Goal: Task Accomplishment & Management: Manage account settings

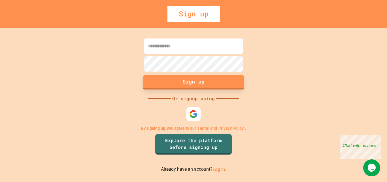
click at [193, 119] on div at bounding box center [193, 114] width 14 height 14
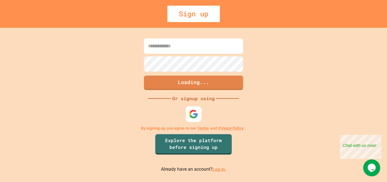
drag, startPoint x: 39, startPoint y: 3, endPoint x: 368, endPoint y: 138, distance: 356.3
click at [386, 121] on div "Sign up Loading... Or signup using By signing up, you agree to our Terms and Pr…" at bounding box center [193, 91] width 387 height 182
click at [379, 138] on div "Close" at bounding box center [376, 138] width 7 height 7
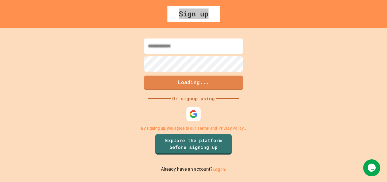
click at [220, 171] on link "Log in." at bounding box center [219, 168] width 14 height 5
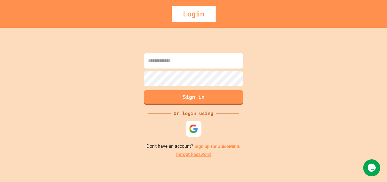
click at [193, 132] on img at bounding box center [193, 128] width 9 height 9
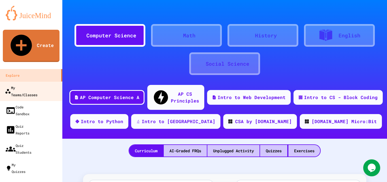
click at [25, 84] on div "My Teams/Classes" at bounding box center [21, 91] width 33 height 14
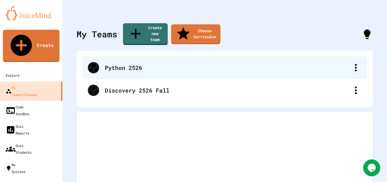
click at [156, 63] on div "Python 2526" at bounding box center [227, 67] width 245 height 8
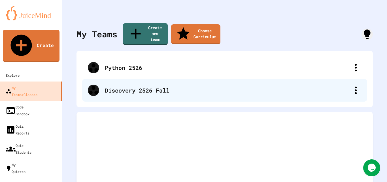
click at [143, 86] on div "Discovery 2526 Fall" at bounding box center [227, 90] width 245 height 8
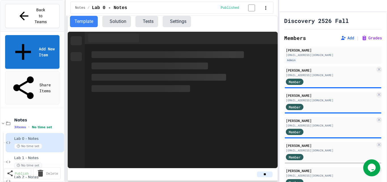
click at [39, 136] on div "Lab 0 - Notes No time set" at bounding box center [37, 142] width 46 height 12
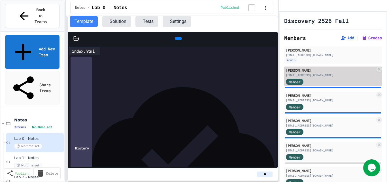
click at [312, 73] on div "[PERSON_NAME]" at bounding box center [330, 70] width 89 height 5
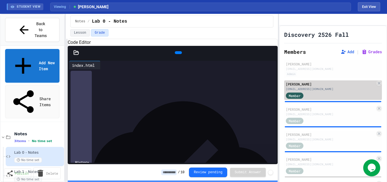
click at [324, 99] on div "Member" at bounding box center [330, 95] width 89 height 7
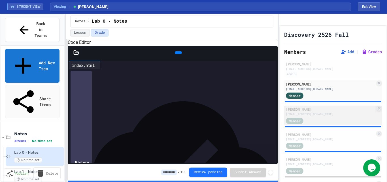
click at [327, 116] on div "[EMAIL_ADDRESS][DOMAIN_NAME]" at bounding box center [330, 114] width 89 height 4
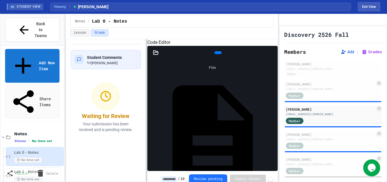
click at [147, 95] on div "Student Comments for [PERSON_NAME] Waiting for Review Your submission has been …" at bounding box center [172, 110] width 212 height 143
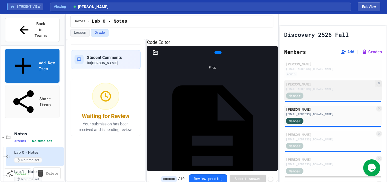
click at [320, 87] on div "[PERSON_NAME]" at bounding box center [330, 84] width 89 height 5
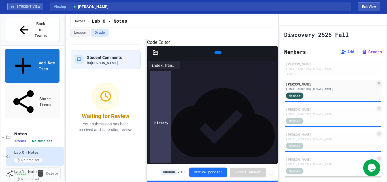
click at [44, 170] on div "Lab 1 - Notes No time set" at bounding box center [37, 176] width 46 height 12
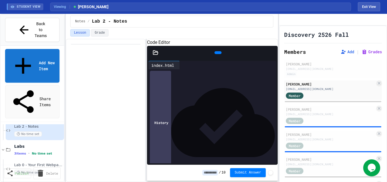
click at [154, 55] on icon at bounding box center [156, 53] width 6 height 6
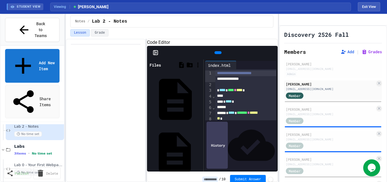
click at [200, 150] on div "styles.css" at bounding box center [200, 153] width 0 height 6
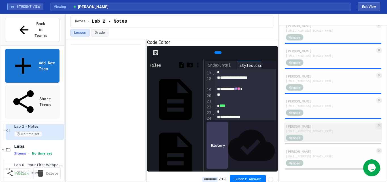
scroll to position [371, 0]
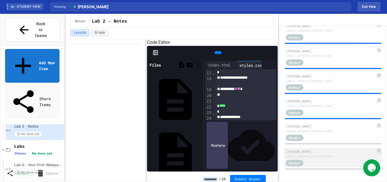
click at [328, 157] on div "[EMAIL_ADDRESS][DOMAIN_NAME]" at bounding box center [330, 156] width 89 height 4
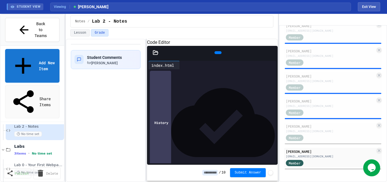
click at [157, 55] on icon at bounding box center [156, 53] width 6 height 6
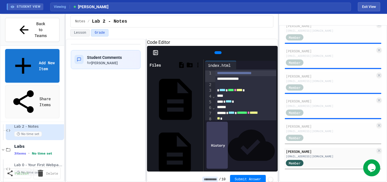
click at [200, 150] on div "styles.css" at bounding box center [200, 153] width 0 height 6
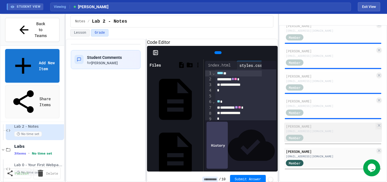
click at [326, 131] on div "[EMAIL_ADDRESS][DOMAIN_NAME]" at bounding box center [330, 131] width 89 height 4
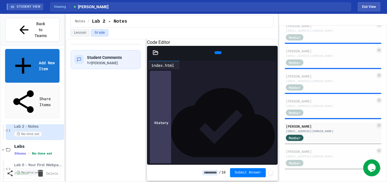
click at [154, 55] on icon at bounding box center [156, 53] width 6 height 6
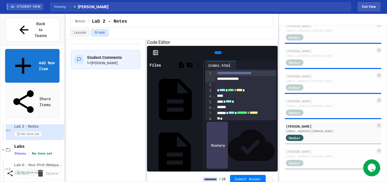
click at [200, 150] on div "styles.css" at bounding box center [200, 153] width 0 height 6
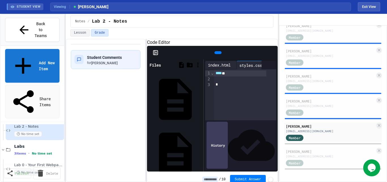
click at [221, 68] on div "index.html" at bounding box center [219, 65] width 28 height 6
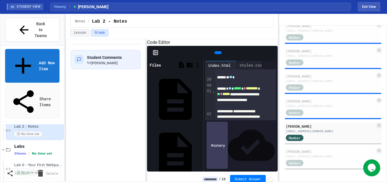
scroll to position [489, 0]
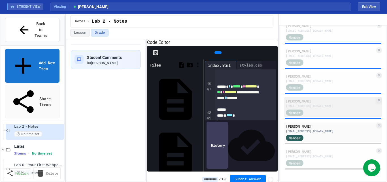
click at [323, 104] on div "[EMAIL_ADDRESS][DOMAIN_NAME]" at bounding box center [330, 106] width 89 height 4
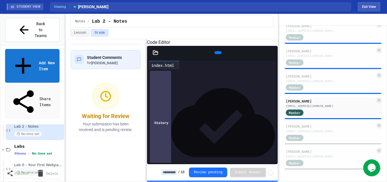
click at [157, 55] on icon at bounding box center [156, 53] width 6 height 6
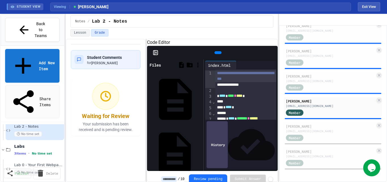
click at [200, 150] on div "styles.css" at bounding box center [200, 153] width 0 height 6
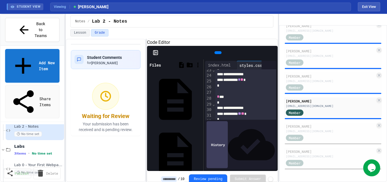
scroll to position [155, 0]
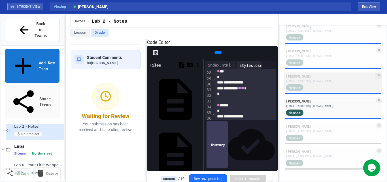
click at [322, 87] on div "Member" at bounding box center [330, 87] width 89 height 7
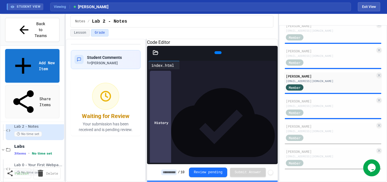
click at [157, 54] on icon at bounding box center [155, 52] width 5 height 4
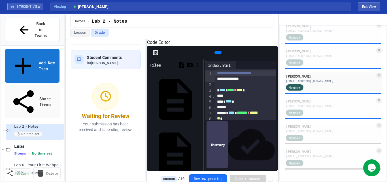
click at [200, 150] on div "styles.css" at bounding box center [200, 153] width 0 height 6
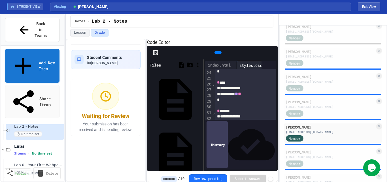
scroll to position [300, 0]
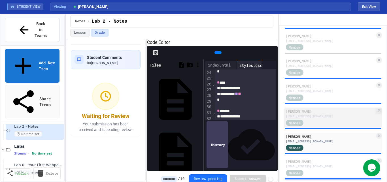
click at [329, 114] on div "[PERSON_NAME]" at bounding box center [330, 111] width 89 height 5
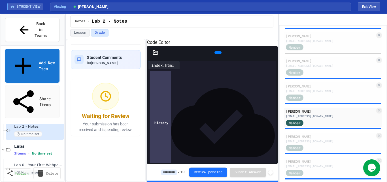
click at [158, 55] on icon at bounding box center [156, 53] width 6 height 6
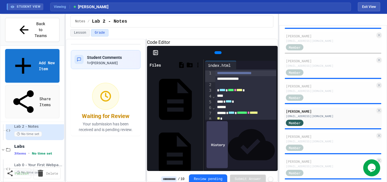
click at [178, 126] on div "styles.css" at bounding box center [175, 152] width 54 height 53
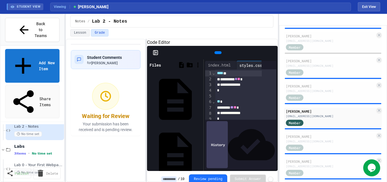
scroll to position [149, 0]
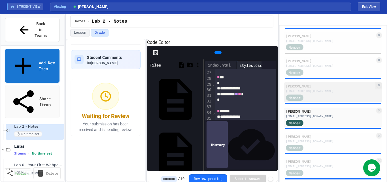
click at [328, 89] on div "[PERSON_NAME]" at bounding box center [330, 86] width 89 height 5
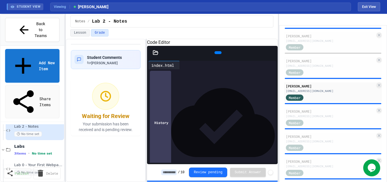
click at [159, 55] on div at bounding box center [155, 53] width 17 height 6
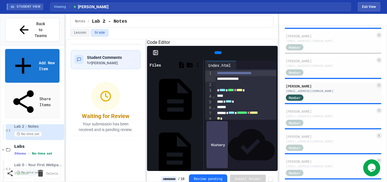
click at [200, 150] on div "styles.css" at bounding box center [200, 153] width 0 height 6
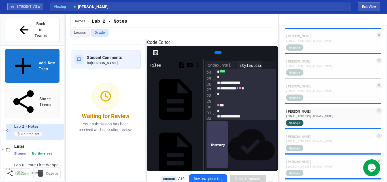
scroll to position [264, 0]
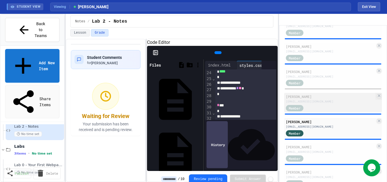
click at [339, 104] on div "[EMAIL_ADDRESS][DOMAIN_NAME]" at bounding box center [330, 101] width 89 height 4
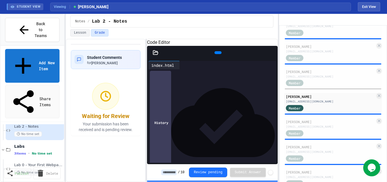
click at [156, 55] on icon at bounding box center [156, 53] width 6 height 6
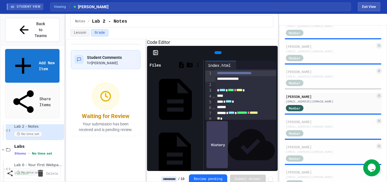
click at [200, 150] on div "styles.css" at bounding box center [200, 153] width 0 height 6
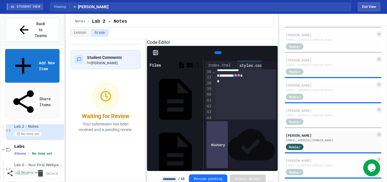
scroll to position [264, 0]
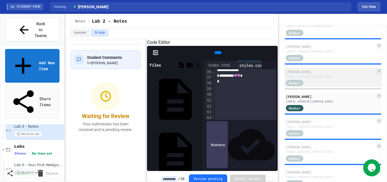
click at [323, 86] on div "Member" at bounding box center [330, 82] width 89 height 7
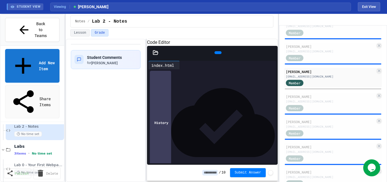
click at [159, 55] on div at bounding box center [155, 53] width 17 height 6
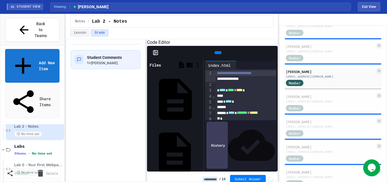
click at [173, 126] on div "styles.css" at bounding box center [175, 152] width 54 height 53
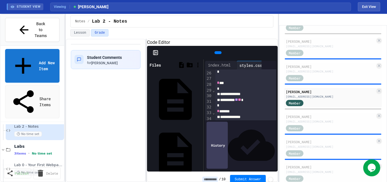
scroll to position [228, 0]
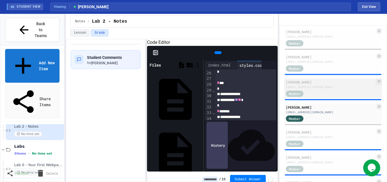
click at [319, 89] on div "[EMAIL_ADDRESS][DOMAIN_NAME]" at bounding box center [330, 87] width 89 height 4
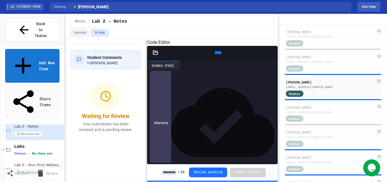
click at [158, 59] on div at bounding box center [212, 53] width 131 height 14
click at [157, 54] on icon at bounding box center [155, 52] width 5 height 4
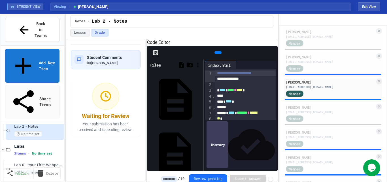
click at [200, 150] on div "styles.css" at bounding box center [200, 153] width 0 height 6
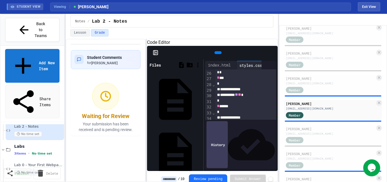
scroll to position [193, 0]
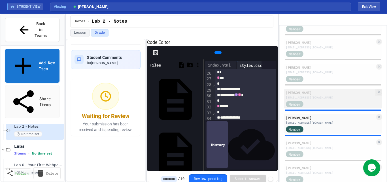
click at [321, 100] on div "[EMAIL_ADDRESS][DOMAIN_NAME]" at bounding box center [330, 97] width 89 height 4
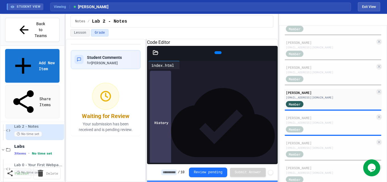
click at [156, 55] on icon at bounding box center [156, 53] width 6 height 6
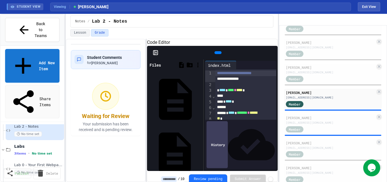
click at [200, 150] on div "styles.css" at bounding box center [200, 153] width 0 height 6
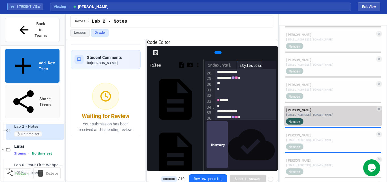
scroll to position [157, 0]
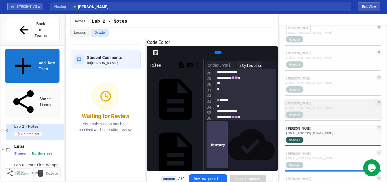
click at [326, 110] on div "[EMAIL_ADDRESS][DOMAIN_NAME]" at bounding box center [330, 108] width 89 height 4
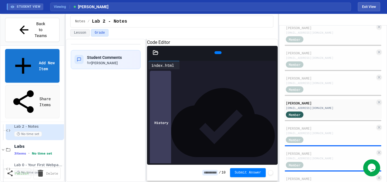
click at [154, 55] on icon at bounding box center [156, 53] width 6 height 6
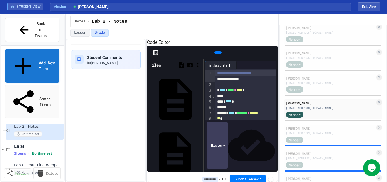
click at [200, 150] on div "styles.css" at bounding box center [200, 153] width 0 height 6
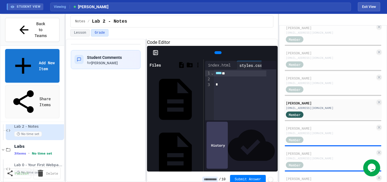
scroll to position [121, 0]
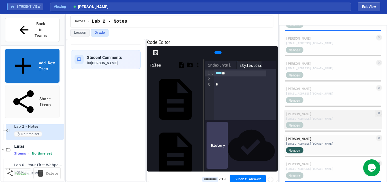
click at [330, 121] on div "[EMAIL_ADDRESS][DOMAIN_NAME]" at bounding box center [330, 119] width 89 height 4
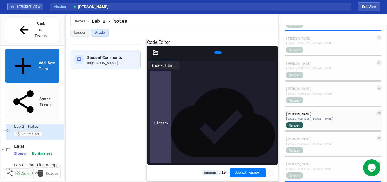
click at [157, 55] on icon at bounding box center [156, 53] width 6 height 6
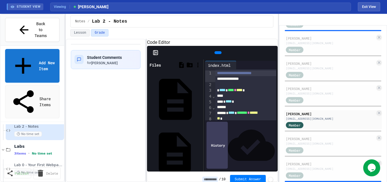
click at [200, 150] on div "styles.css" at bounding box center [200, 153] width 0 height 6
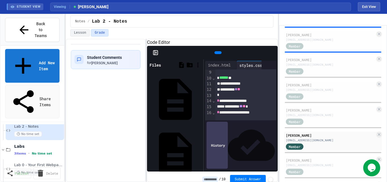
scroll to position [86, 0]
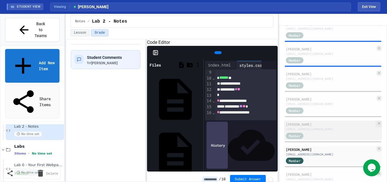
click at [322, 127] on div "[PERSON_NAME]" at bounding box center [330, 124] width 89 height 5
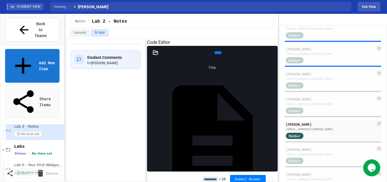
click at [159, 55] on div at bounding box center [155, 53] width 17 height 6
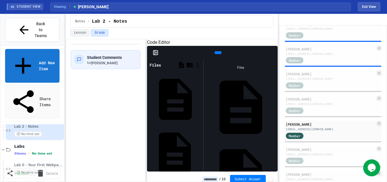
click at [200, 150] on div "styles.css" at bounding box center [200, 153] width 0 height 6
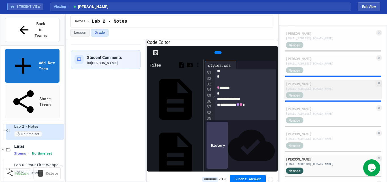
scroll to position [50, 0]
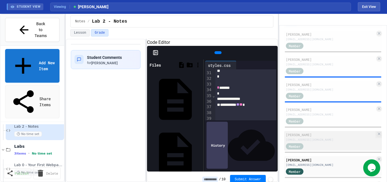
click at [324, 137] on div "[PERSON_NAME]" at bounding box center [330, 134] width 89 height 5
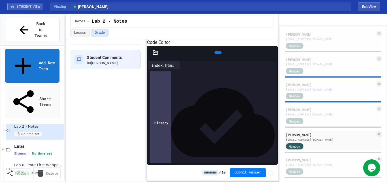
click at [153, 55] on icon at bounding box center [156, 53] width 6 height 6
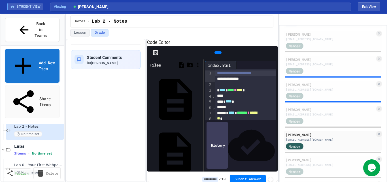
click at [200, 150] on div "styles.css" at bounding box center [200, 153] width 0 height 6
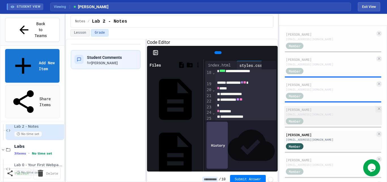
scroll to position [14, 0]
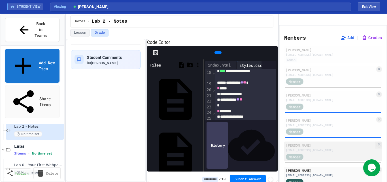
click at [334, 148] on div "[PERSON_NAME]" at bounding box center [330, 145] width 89 height 5
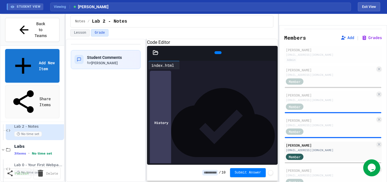
click at [156, 54] on icon at bounding box center [155, 52] width 5 height 4
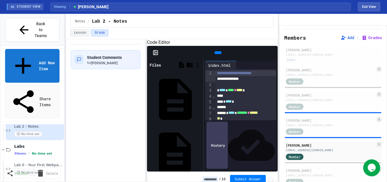
click at [200, 150] on div "styles.css" at bounding box center [200, 153] width 0 height 6
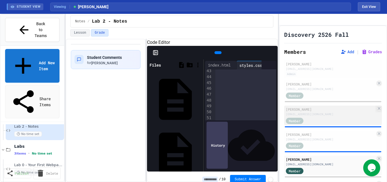
click at [330, 112] on div "[PERSON_NAME]" at bounding box center [330, 109] width 89 height 5
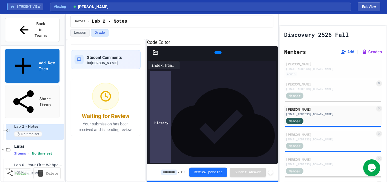
click at [158, 54] on icon at bounding box center [155, 52] width 5 height 4
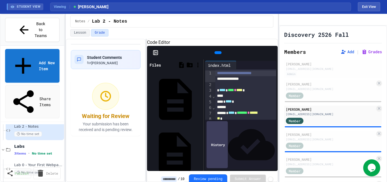
click at [168, 126] on div "styles.css" at bounding box center [175, 152] width 54 height 53
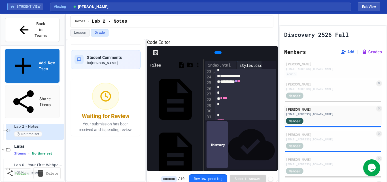
scroll to position [207, 0]
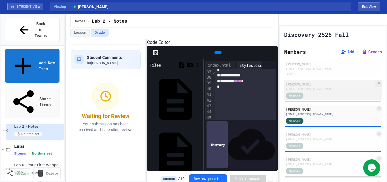
click at [319, 91] on div "[EMAIL_ADDRESS][DOMAIN_NAME]" at bounding box center [330, 89] width 89 height 4
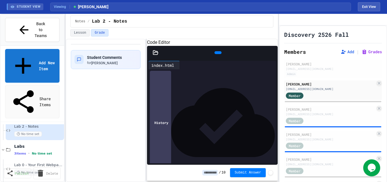
click at [153, 54] on icon at bounding box center [155, 52] width 5 height 4
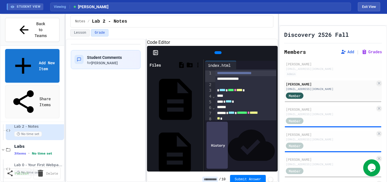
click at [200, 150] on div "styles.css" at bounding box center [200, 153] width 0 height 6
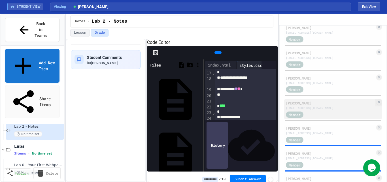
scroll to position [121, 0]
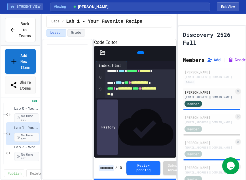
scroll to position [25, 0]
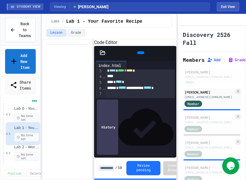
click at [241, 39] on button "Assignment Settings" at bounding box center [241, 39] width 0 height 0
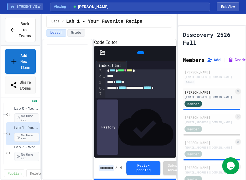
type input "**"
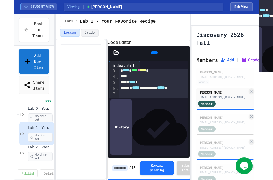
scroll to position [0, 0]
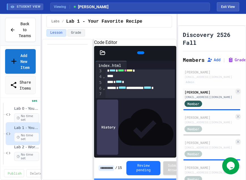
click at [107, 169] on input at bounding box center [107, 168] width 16 height 6
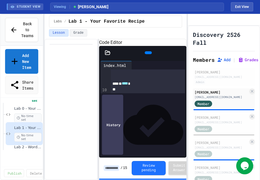
scroll to position [91, 0]
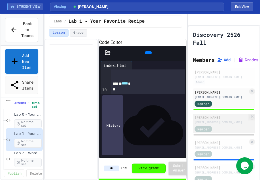
type input "**"
click at [222, 124] on div "[EMAIL_ADDRESS][DOMAIN_NAME]" at bounding box center [222, 122] width 54 height 4
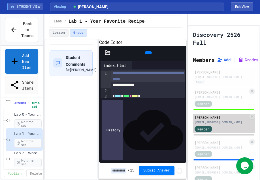
click at [227, 124] on div "[EMAIL_ADDRESS][DOMAIN_NAME]" at bounding box center [222, 122] width 54 height 4
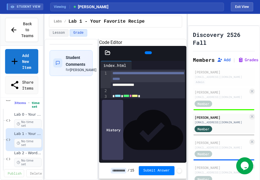
click at [113, 171] on input at bounding box center [119, 171] width 16 height 6
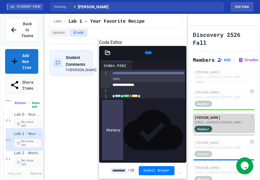
click at [217, 132] on div "Member" at bounding box center [209, 128] width 28 height 7
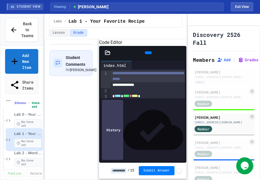
click at [115, 169] on input at bounding box center [119, 171] width 16 height 6
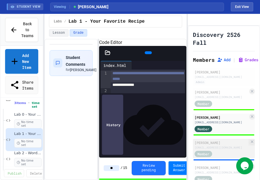
type input "**"
click at [217, 149] on div "[EMAIL_ADDRESS][DOMAIN_NAME]" at bounding box center [222, 147] width 54 height 4
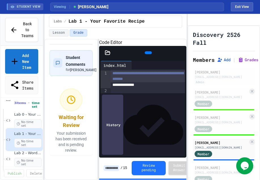
click at [107, 169] on input at bounding box center [112, 168] width 16 height 6
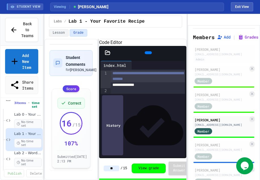
scroll to position [36, 0]
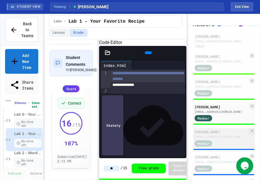
type input "**"
click at [216, 139] on div "[EMAIL_ADDRESS][DOMAIN_NAME]" at bounding box center [222, 136] width 54 height 4
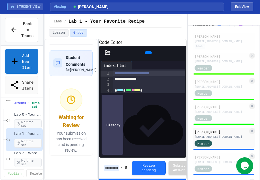
click at [98, 166] on div at bounding box center [98, 109] width 1 height 141
click at [105, 168] on input at bounding box center [112, 168] width 16 height 6
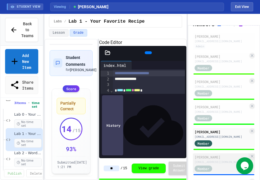
type input "**"
click at [227, 159] on div "[PERSON_NAME]" at bounding box center [222, 156] width 54 height 5
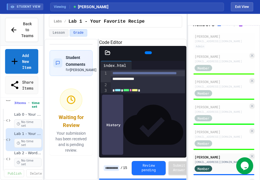
click at [110, 166] on input at bounding box center [112, 168] width 16 height 6
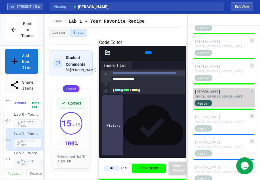
scroll to position [107, 0]
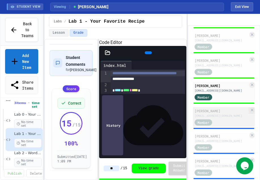
type input "**"
click at [222, 125] on div "[PERSON_NAME] [EMAIL_ADDRESS][DOMAIN_NAME] Member" at bounding box center [224, 117] width 62 height 20
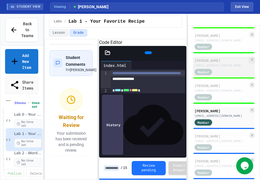
click at [223, 67] on div "[EMAIL_ADDRESS][DOMAIN_NAME]" at bounding box center [222, 65] width 54 height 4
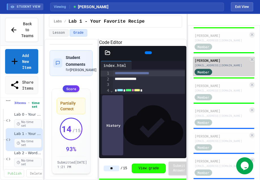
scroll to position [71, 0]
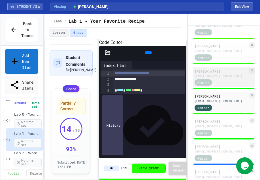
click at [217, 78] on div "[EMAIL_ADDRESS][DOMAIN_NAME]" at bounding box center [222, 76] width 54 height 4
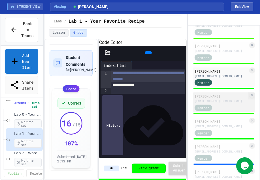
click at [225, 103] on div "[EMAIL_ADDRESS][DOMAIN_NAME]" at bounding box center [222, 101] width 54 height 4
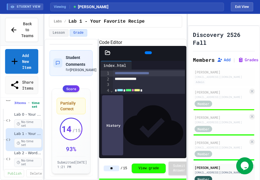
drag, startPoint x: 220, startPoint y: 103, endPoint x: 1, endPoint y: 137, distance: 222.4
click at [220, 99] on div "[EMAIL_ADDRESS][DOMAIN_NAME]" at bounding box center [222, 97] width 54 height 4
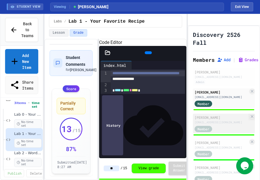
click at [218, 124] on div "[EMAIL_ADDRESS][DOMAIN_NAME]" at bounding box center [222, 122] width 54 height 4
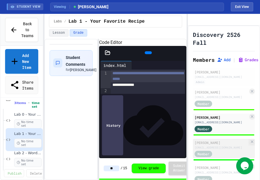
click at [217, 149] on div "[EMAIL_ADDRESS][DOMAIN_NAME]" at bounding box center [222, 147] width 54 height 4
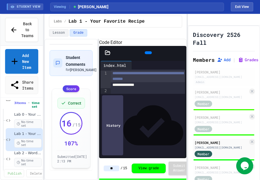
click at [111, 169] on input "**" at bounding box center [112, 168] width 16 height 6
type input "*"
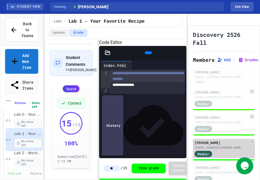
click at [220, 145] on div "[PERSON_NAME]" at bounding box center [222, 142] width 54 height 5
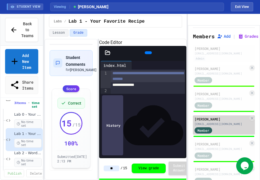
scroll to position [36, 0]
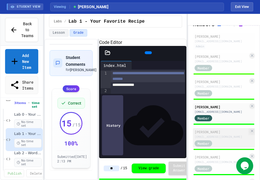
click at [221, 139] on div "[EMAIL_ADDRESS][DOMAIN_NAME]" at bounding box center [222, 136] width 54 height 4
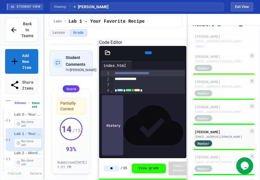
click at [110, 170] on input "**" at bounding box center [112, 168] width 16 height 6
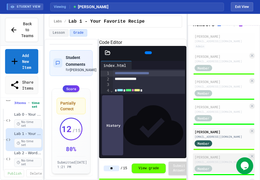
click at [221, 164] on div "[EMAIL_ADDRESS][DOMAIN_NAME]" at bounding box center [222, 162] width 54 height 4
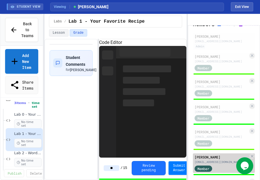
type input "**"
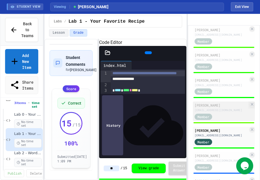
scroll to position [71, 0]
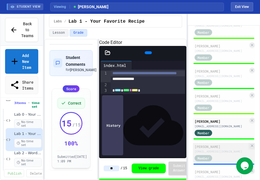
click at [216, 153] on div "[EMAIL_ADDRESS][DOMAIN_NAME]" at bounding box center [222, 151] width 54 height 4
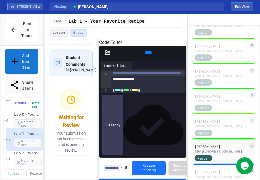
click at [110, 168] on input at bounding box center [112, 168] width 16 height 6
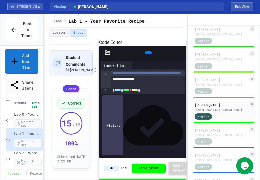
scroll to position [143, 0]
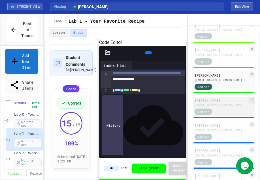
type input "**"
click at [221, 115] on div "Member" at bounding box center [209, 111] width 28 height 7
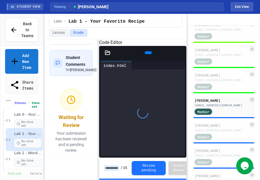
click at [109, 166] on input at bounding box center [112, 168] width 16 height 6
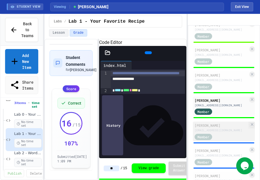
type input "**"
click at [218, 140] on div "Member" at bounding box center [209, 136] width 28 height 7
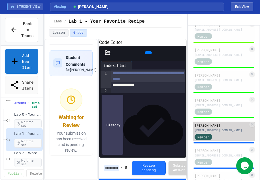
click at [222, 140] on div "Member" at bounding box center [209, 136] width 28 height 7
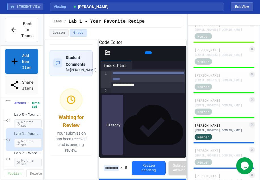
click at [115, 166] on input at bounding box center [112, 168] width 16 height 6
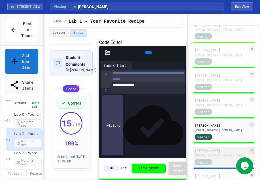
type input "**"
click at [232, 153] on div "[PERSON_NAME]" at bounding box center [222, 150] width 54 height 5
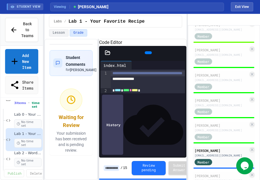
click at [116, 167] on input at bounding box center [112, 168] width 16 height 6
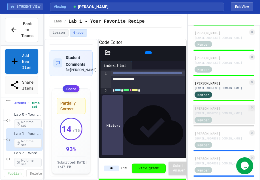
scroll to position [214, 0]
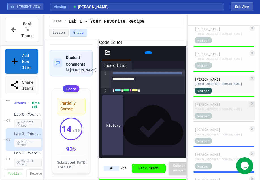
type input "**"
click at [224, 119] on div "Member" at bounding box center [222, 115] width 54 height 7
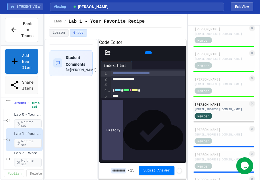
click at [117, 173] on div "/ 15 Submit Answer" at bounding box center [146, 170] width 71 height 9
click at [111, 172] on input at bounding box center [119, 171] width 16 height 6
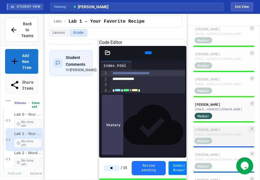
type input "**"
click at [215, 136] on div "[EMAIL_ADDRESS][DOMAIN_NAME]" at bounding box center [222, 134] width 54 height 4
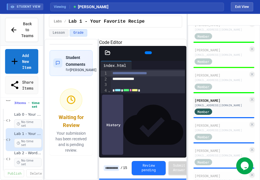
scroll to position [250, 0]
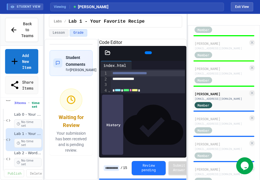
click at [113, 169] on input at bounding box center [112, 168] width 16 height 6
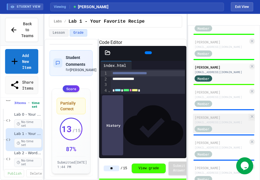
scroll to position [285, 0]
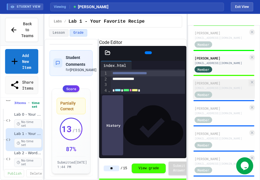
type input "**"
click at [221, 90] on div "[EMAIL_ADDRESS][DOMAIN_NAME]" at bounding box center [222, 88] width 54 height 4
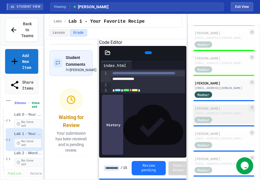
click at [220, 115] on div "[EMAIL_ADDRESS][DOMAIN_NAME]" at bounding box center [222, 113] width 54 height 4
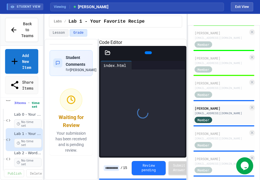
click at [111, 166] on input at bounding box center [112, 168] width 16 height 6
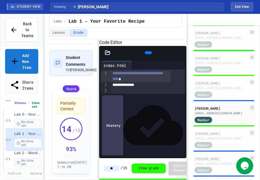
type input "**"
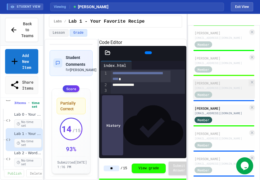
click at [221, 86] on div "[PERSON_NAME]" at bounding box center [222, 82] width 54 height 5
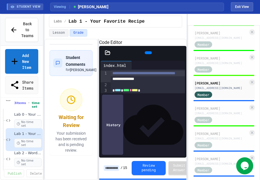
click at [113, 166] on input at bounding box center [112, 168] width 16 height 6
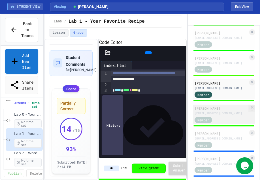
click at [231, 123] on div "Member" at bounding box center [222, 119] width 54 height 7
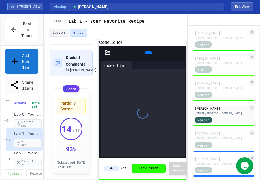
click at [110, 168] on input "**" at bounding box center [112, 168] width 16 height 6
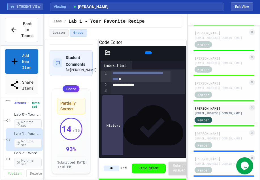
click at [110, 168] on input "**" at bounding box center [112, 168] width 16 height 6
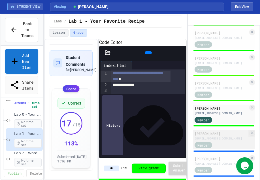
type input "**"
click at [212, 136] on div "[PERSON_NAME]" at bounding box center [222, 133] width 54 height 5
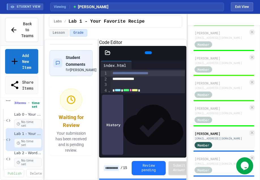
click at [102, 170] on div "/ 15 Review pending Submit Answer" at bounding box center [142, 167] width 87 height 21
click at [112, 169] on input at bounding box center [112, 168] width 16 height 6
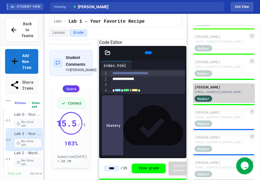
scroll to position [357, 0]
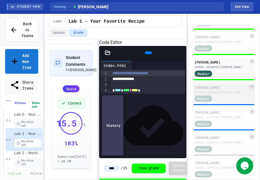
type input "****"
click at [224, 102] on div "Member" at bounding box center [222, 98] width 54 height 7
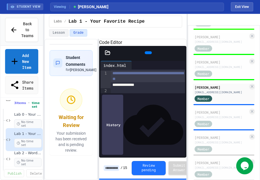
click at [111, 167] on input at bounding box center [112, 168] width 16 height 6
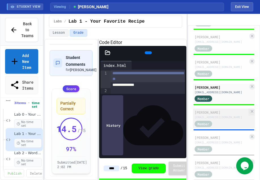
type input "****"
click at [221, 115] on div "[PERSON_NAME]" at bounding box center [222, 112] width 54 height 5
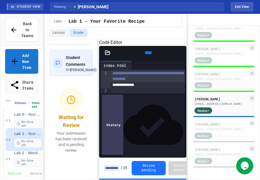
scroll to position [384, 0]
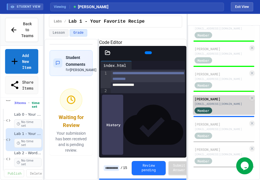
click at [226, 102] on div "[EMAIL_ADDRESS][DOMAIN_NAME]" at bounding box center [222, 104] width 54 height 4
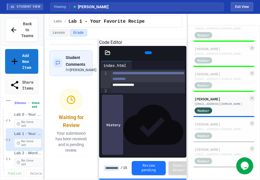
click at [112, 167] on input at bounding box center [112, 168] width 16 height 6
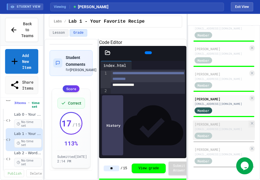
type input "**"
click at [218, 127] on div "[EMAIL_ADDRESS][DOMAIN_NAME]" at bounding box center [222, 129] width 54 height 4
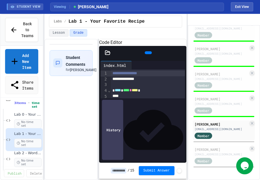
click at [115, 168] on input at bounding box center [119, 171] width 16 height 6
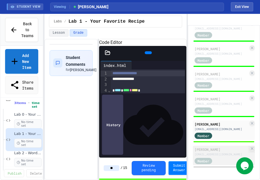
type input "**"
click at [219, 152] on div "[EMAIL_ADDRESS][DOMAIN_NAME]" at bounding box center [222, 154] width 54 height 4
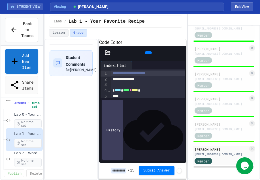
click at [117, 170] on input at bounding box center [119, 171] width 16 height 6
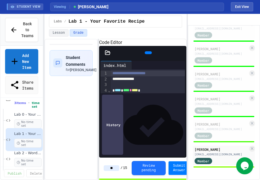
type input "**"
click at [78, 159] on div "Student Comments for [PERSON_NAME]" at bounding box center [71, 109] width 54 height 141
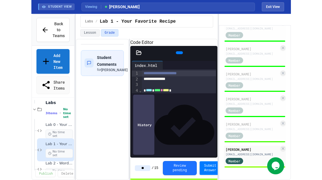
scroll to position [91, 0]
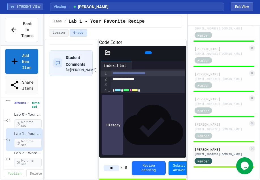
click at [67, 144] on div "Student Comments for [PERSON_NAME]" at bounding box center [71, 109] width 54 height 141
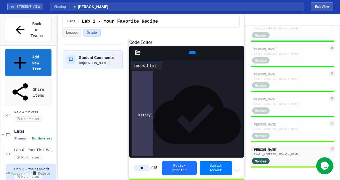
scroll to position [67, 0]
